Goal: Information Seeking & Learning: Learn about a topic

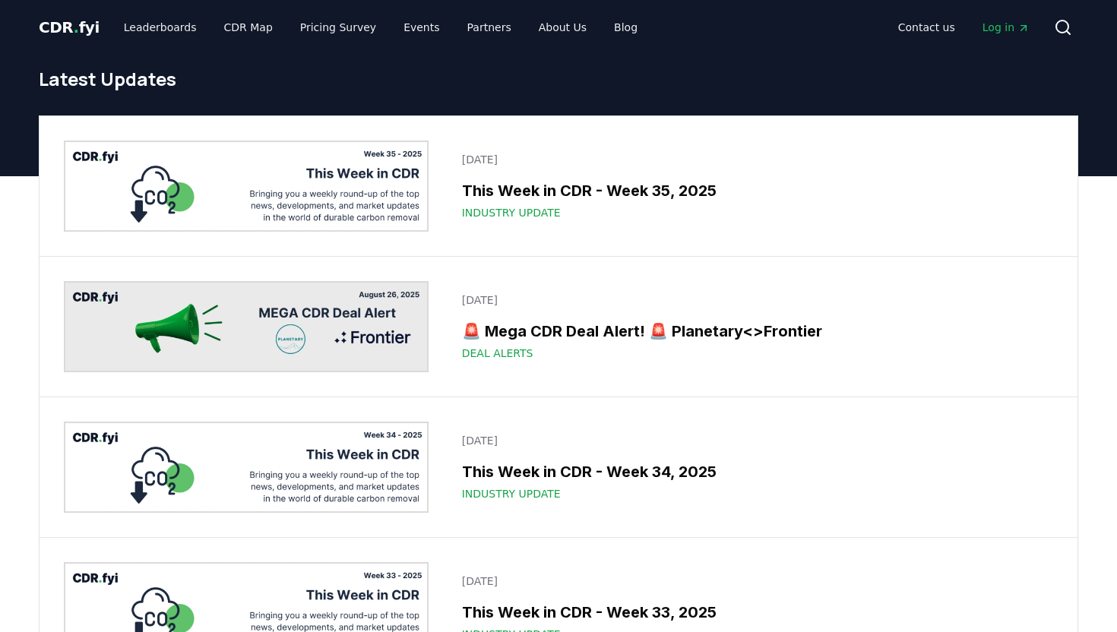
scroll to position [3548, 0]
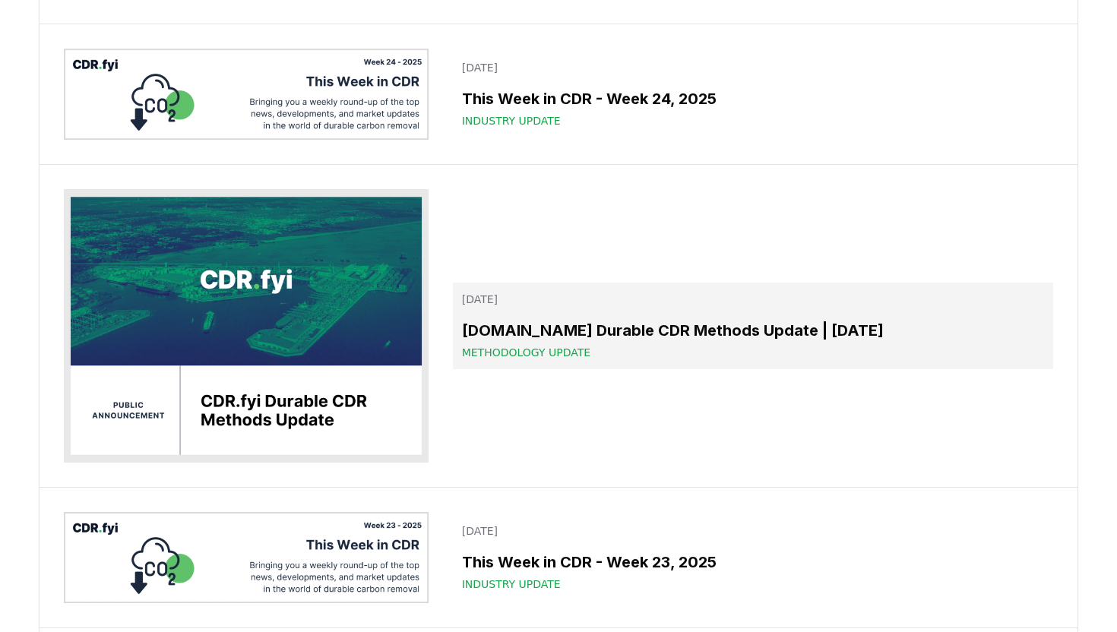
click at [672, 319] on h3 "[DOMAIN_NAME] Durable CDR Methods Update | [DATE]" at bounding box center [753, 330] width 582 height 23
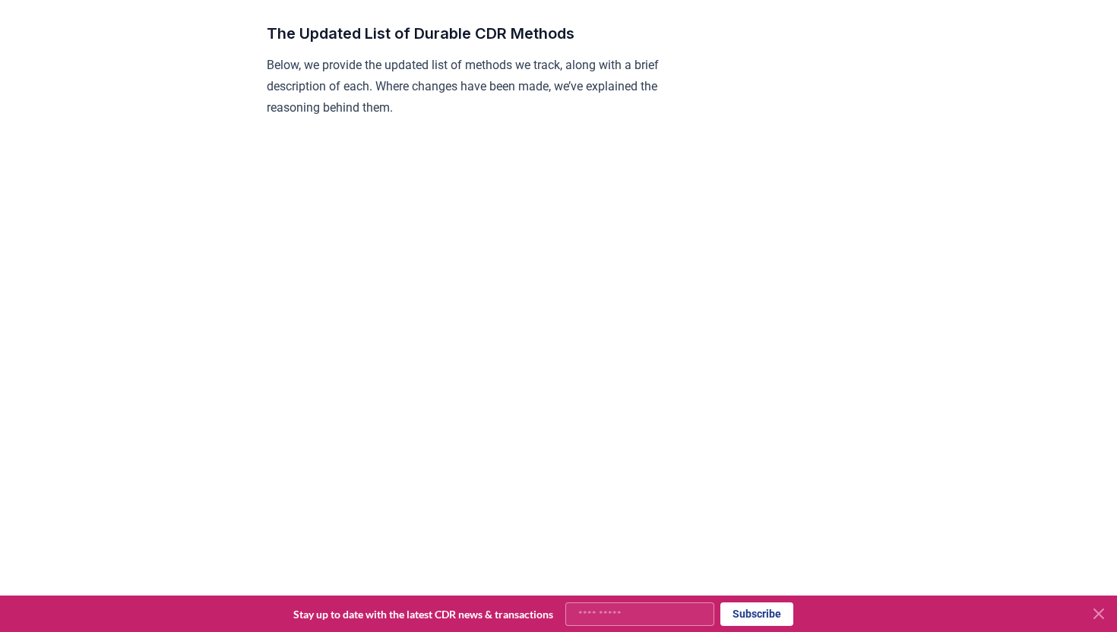
scroll to position [1340, 0]
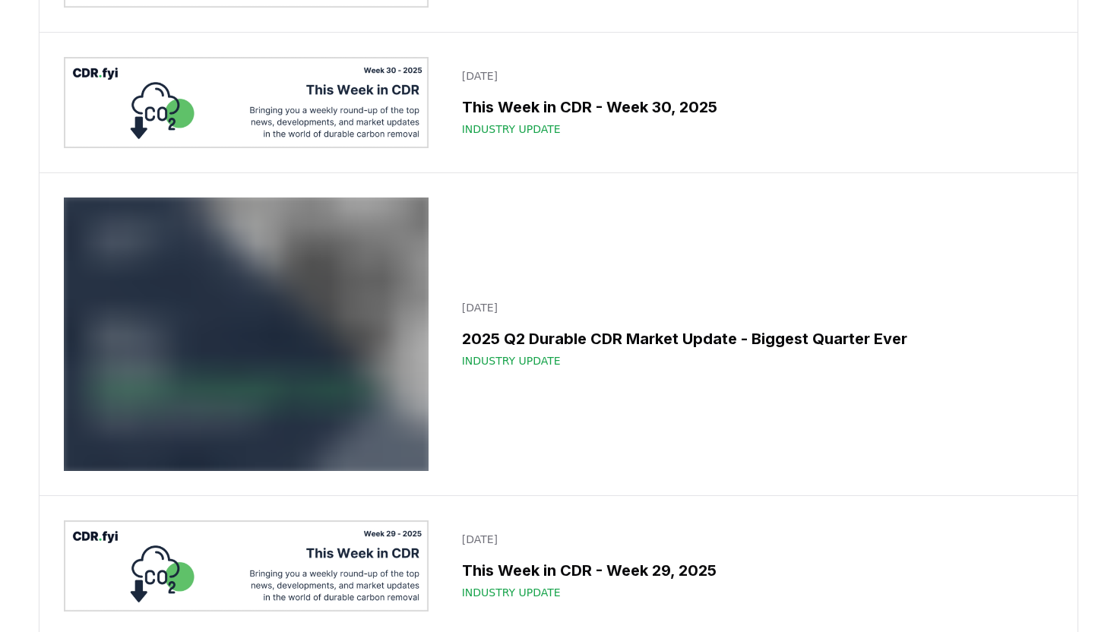
scroll to position [1290, 0]
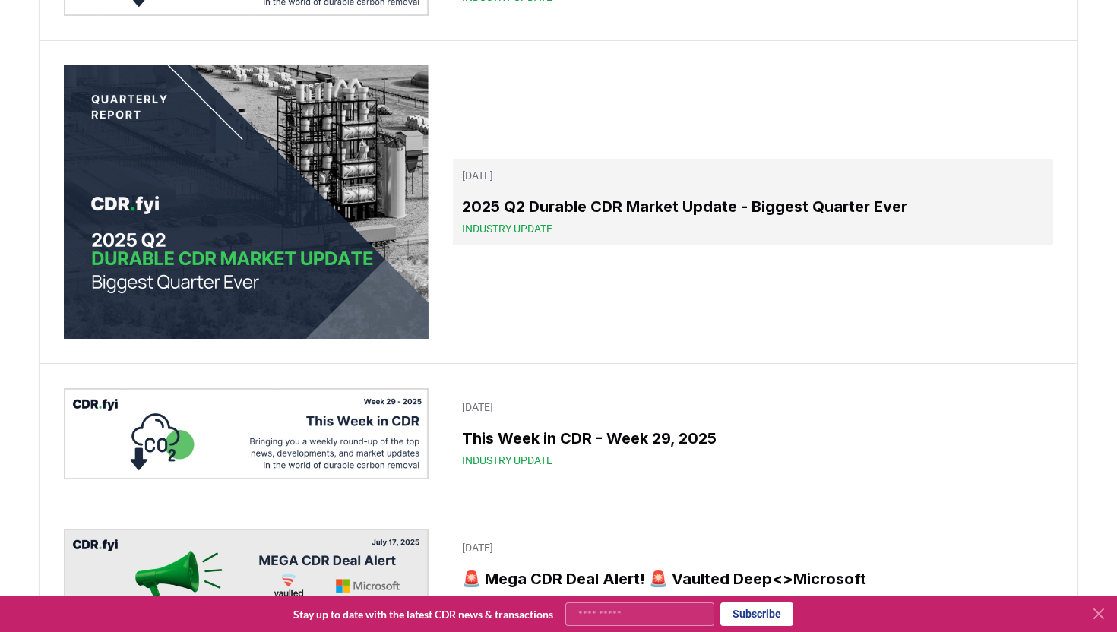
click at [731, 208] on h3 "2025 Q2 Durable CDR Market Update - Biggest Quarter Ever" at bounding box center [753, 206] width 582 height 23
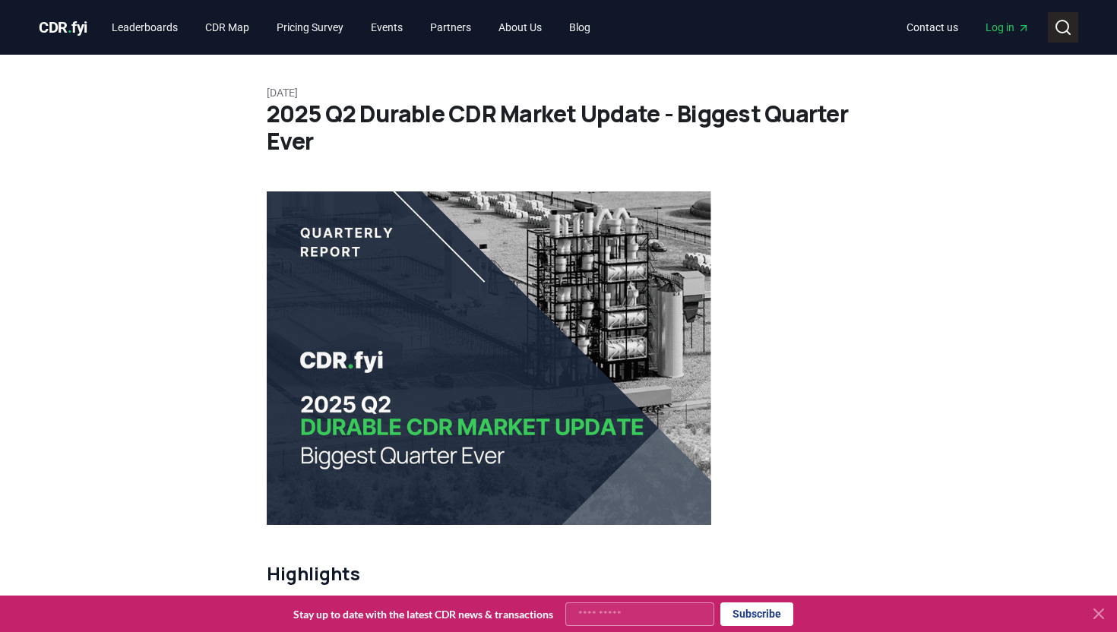
click at [1059, 30] on icon at bounding box center [1063, 27] width 18 height 18
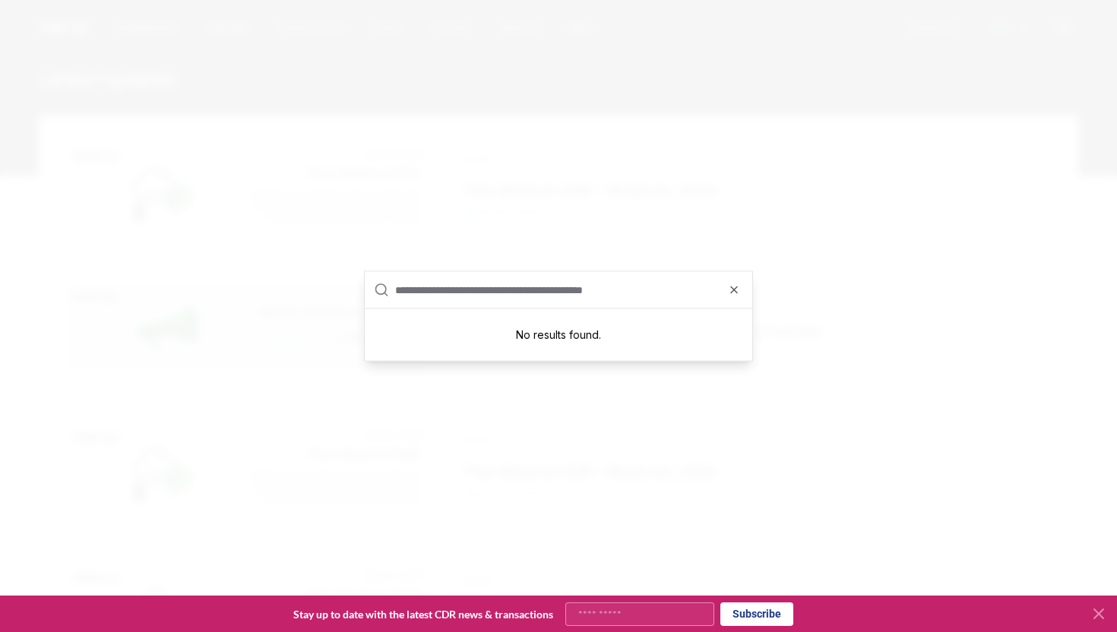
scroll to position [1290, 0]
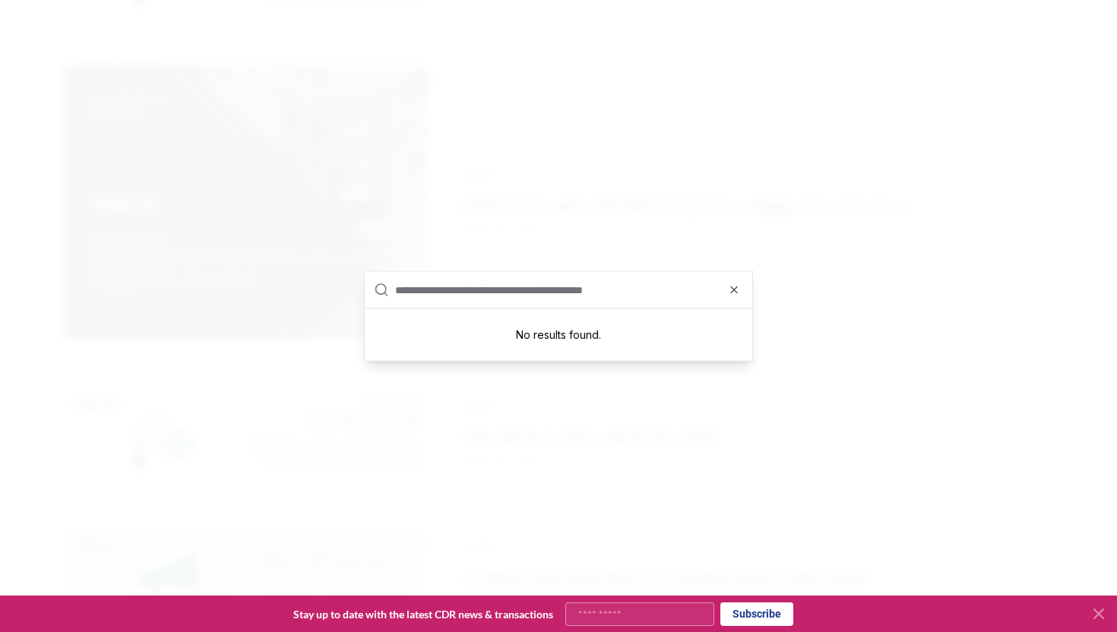
click at [119, 74] on div at bounding box center [558, 316] width 1117 height 632
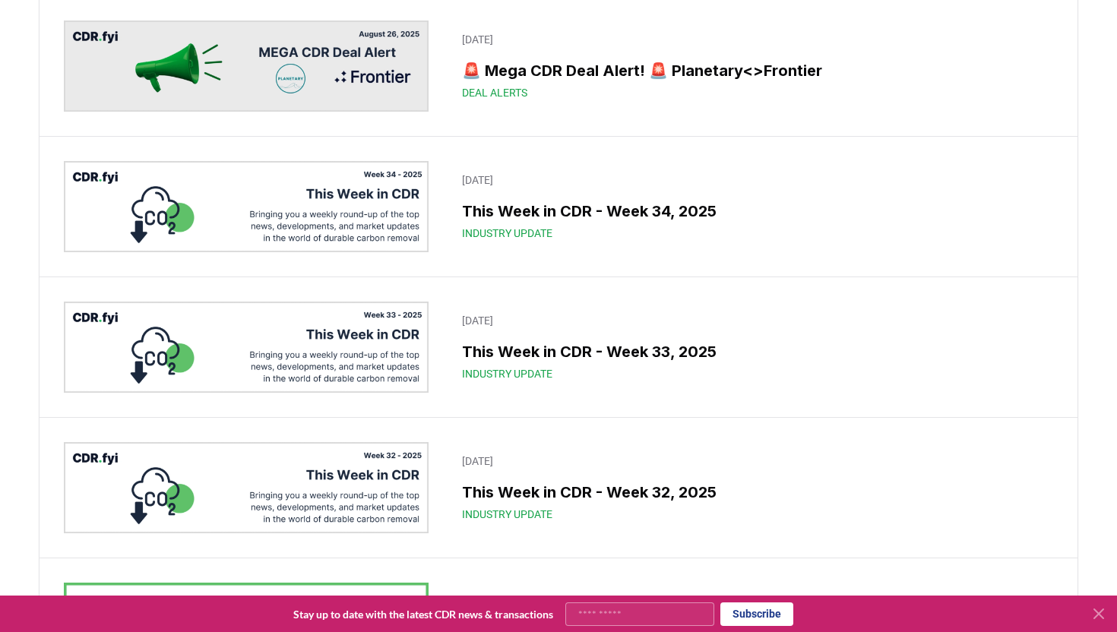
scroll to position [0, 0]
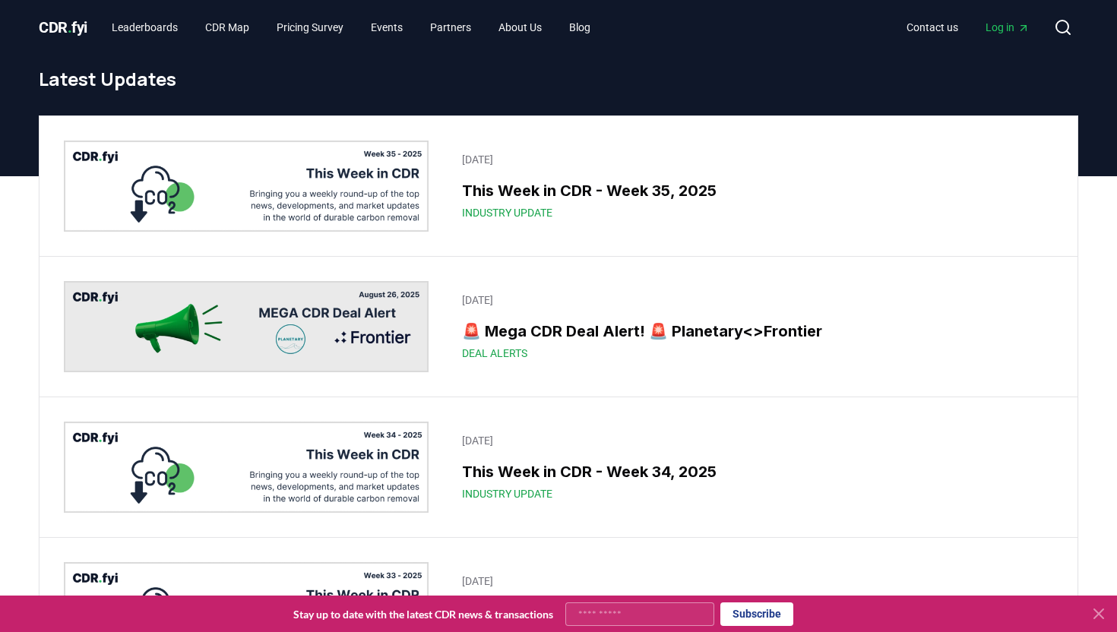
click at [65, 24] on span "CDR . fyi" at bounding box center [63, 27] width 49 height 18
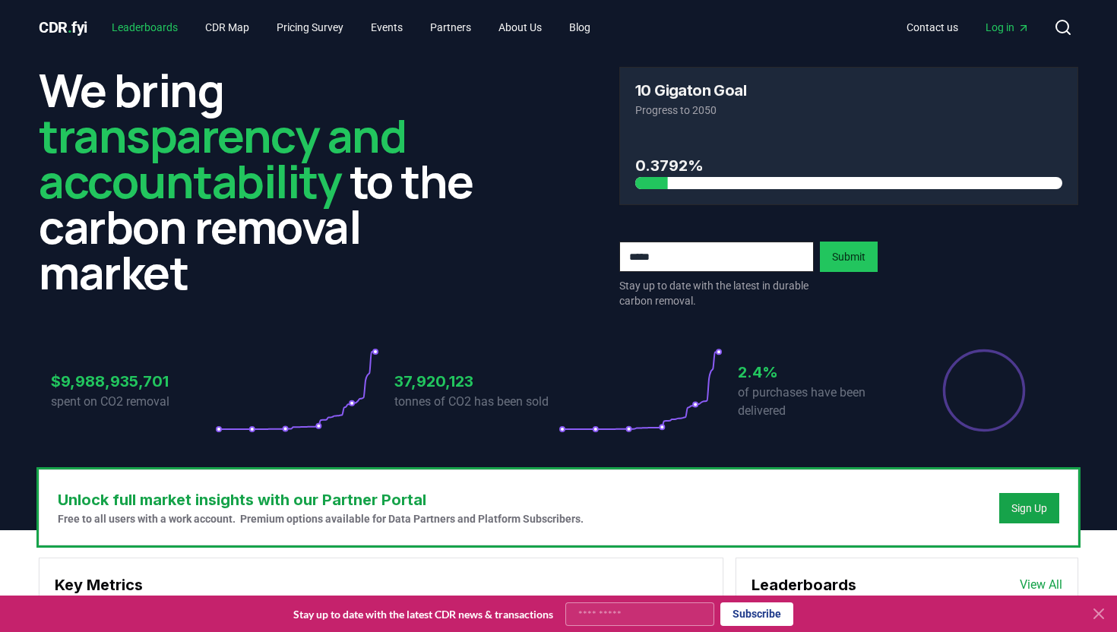
click at [138, 33] on link "Leaderboards" at bounding box center [145, 27] width 90 height 27
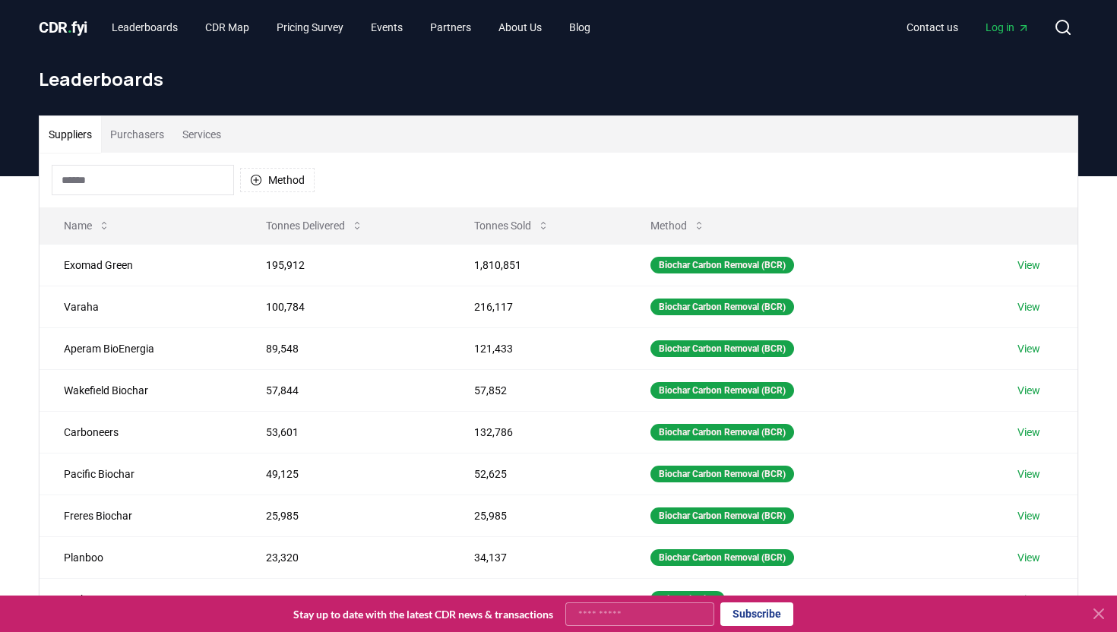
click at [155, 127] on button "Purchasers" at bounding box center [137, 134] width 72 height 36
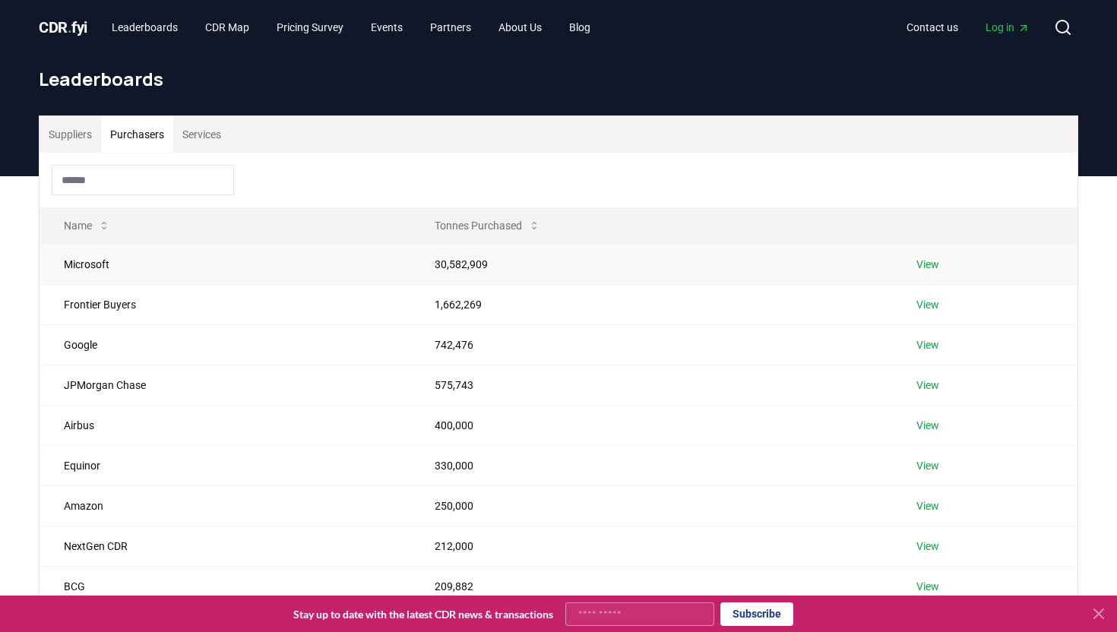
click at [923, 258] on link "View" at bounding box center [928, 264] width 23 height 15
